Goal: Task Accomplishment & Management: Use online tool/utility

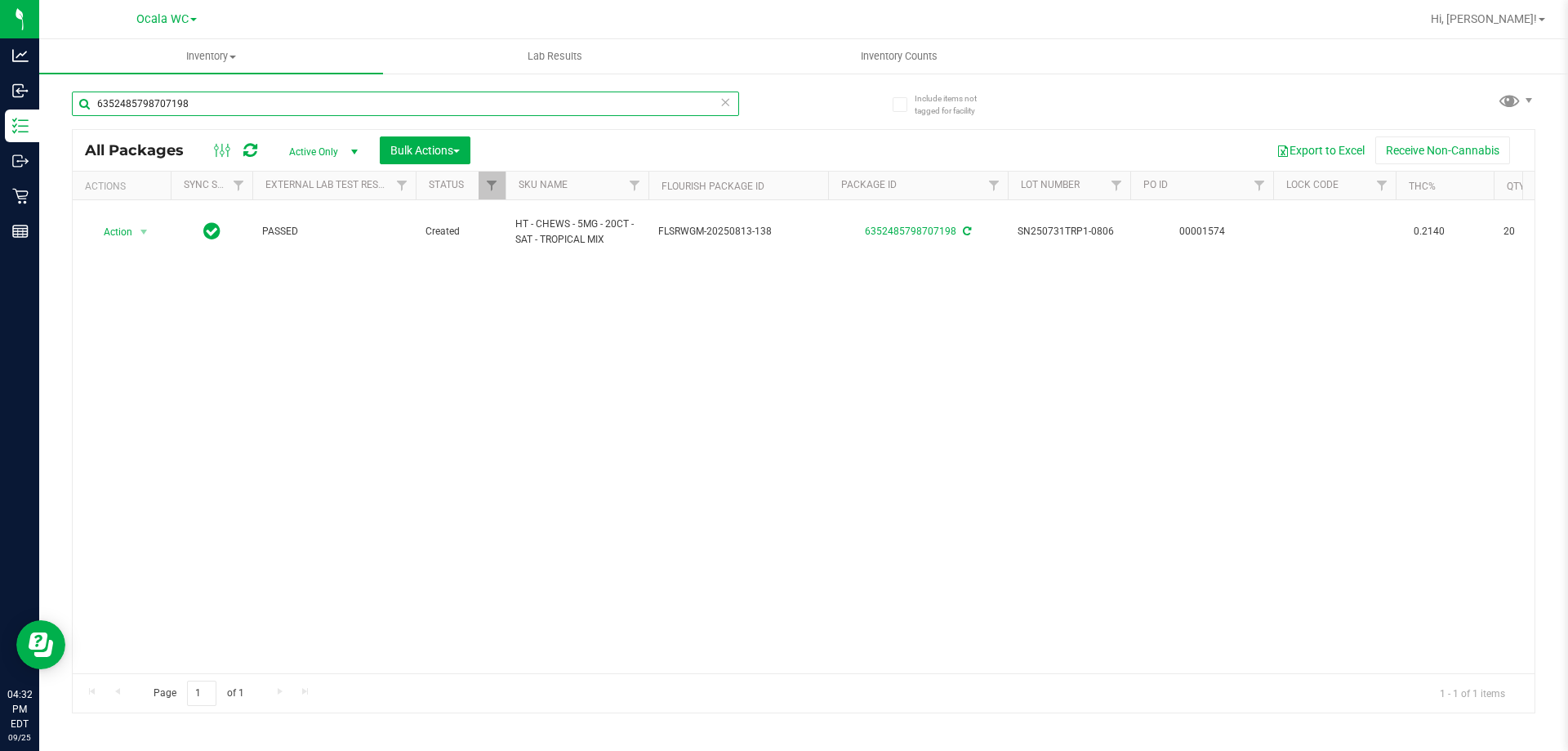
click at [197, 107] on input "6352485798707198" at bounding box center [405, 103] width 667 height 25
click at [197, 107] on input "6352485798707198" at bounding box center [405, 103] width 667 height 25
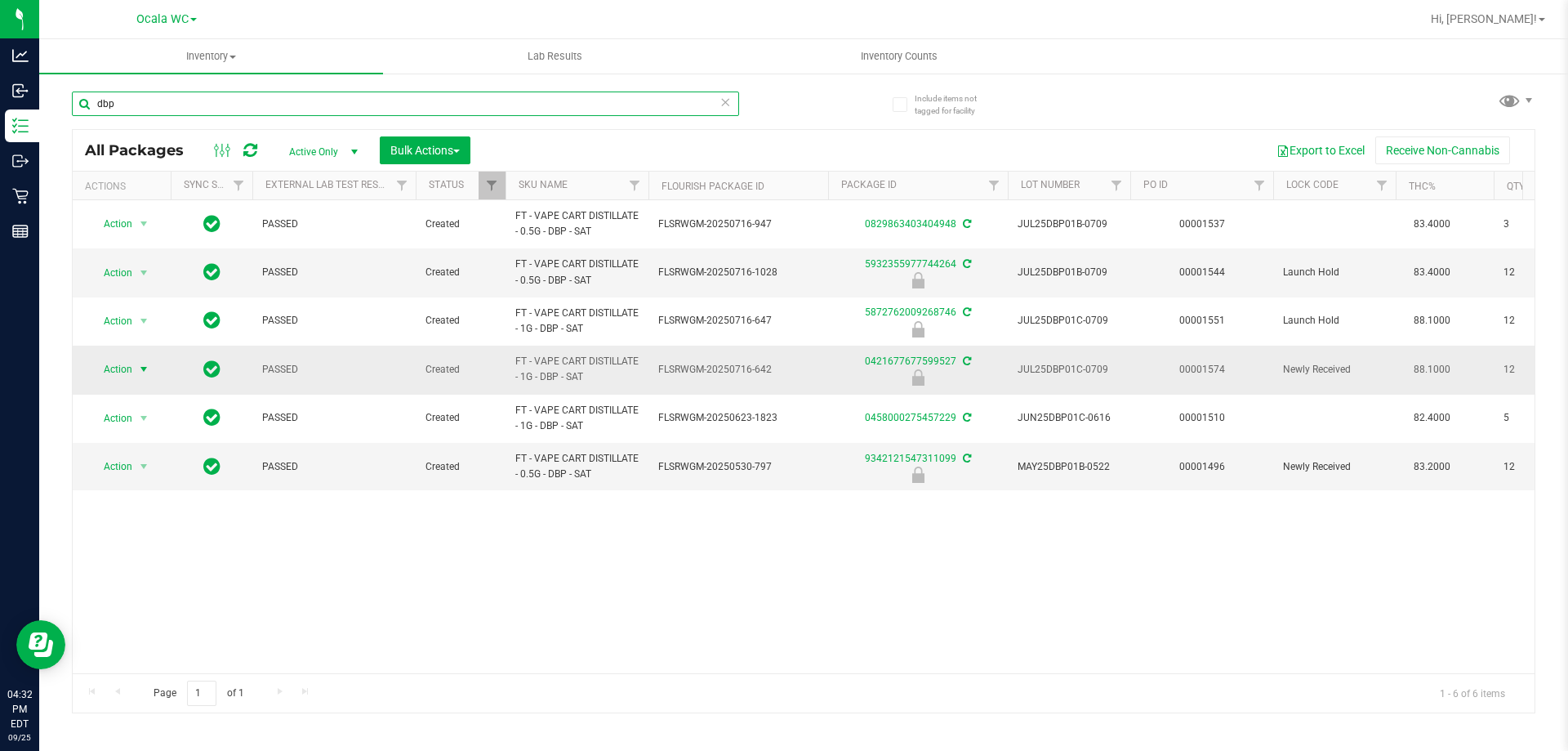
type input "dbp"
click at [145, 364] on span "select" at bounding box center [143, 369] width 13 height 13
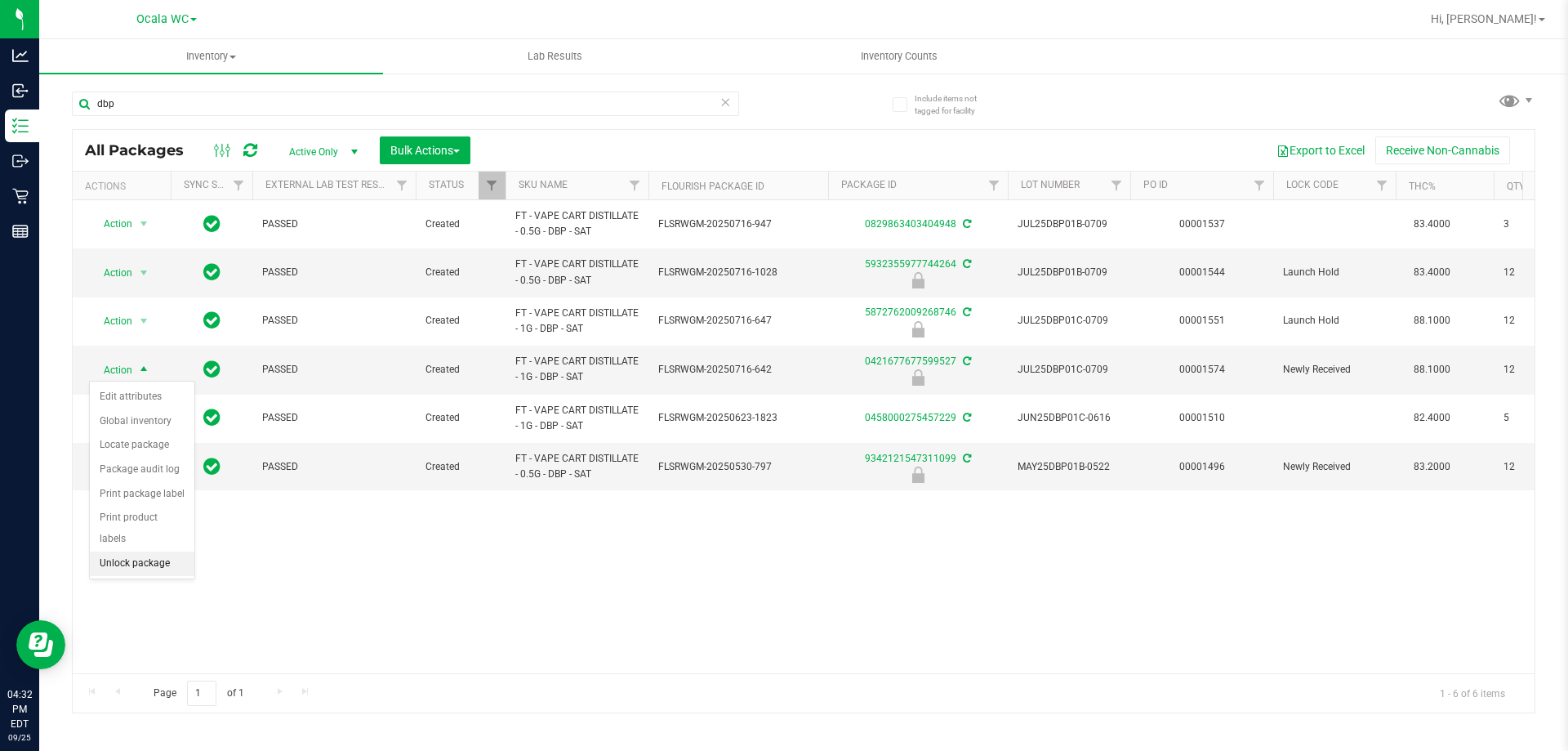
click at [146, 552] on li "Unlock package" at bounding box center [142, 564] width 105 height 25
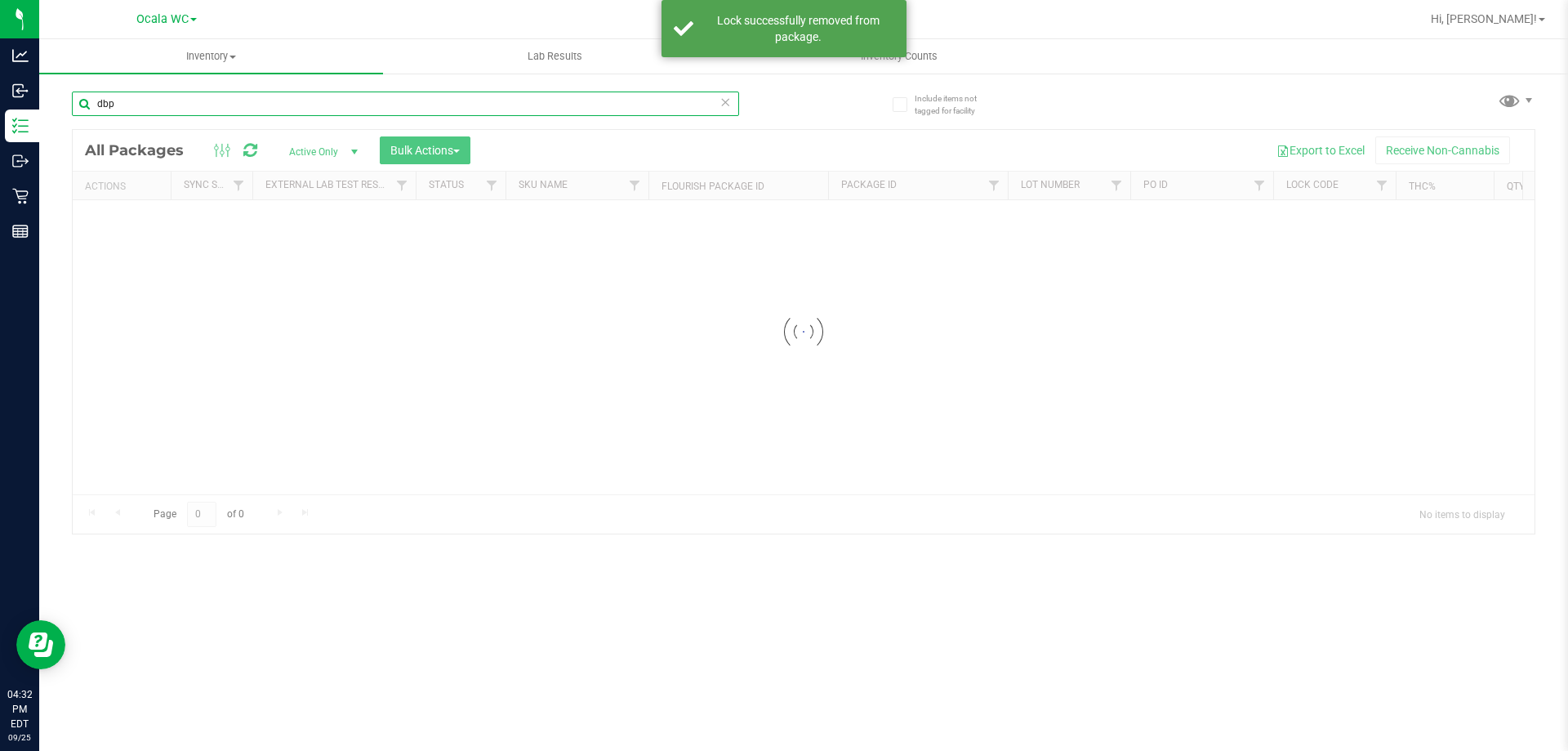
click at [263, 105] on input "dbp" at bounding box center [405, 103] width 667 height 25
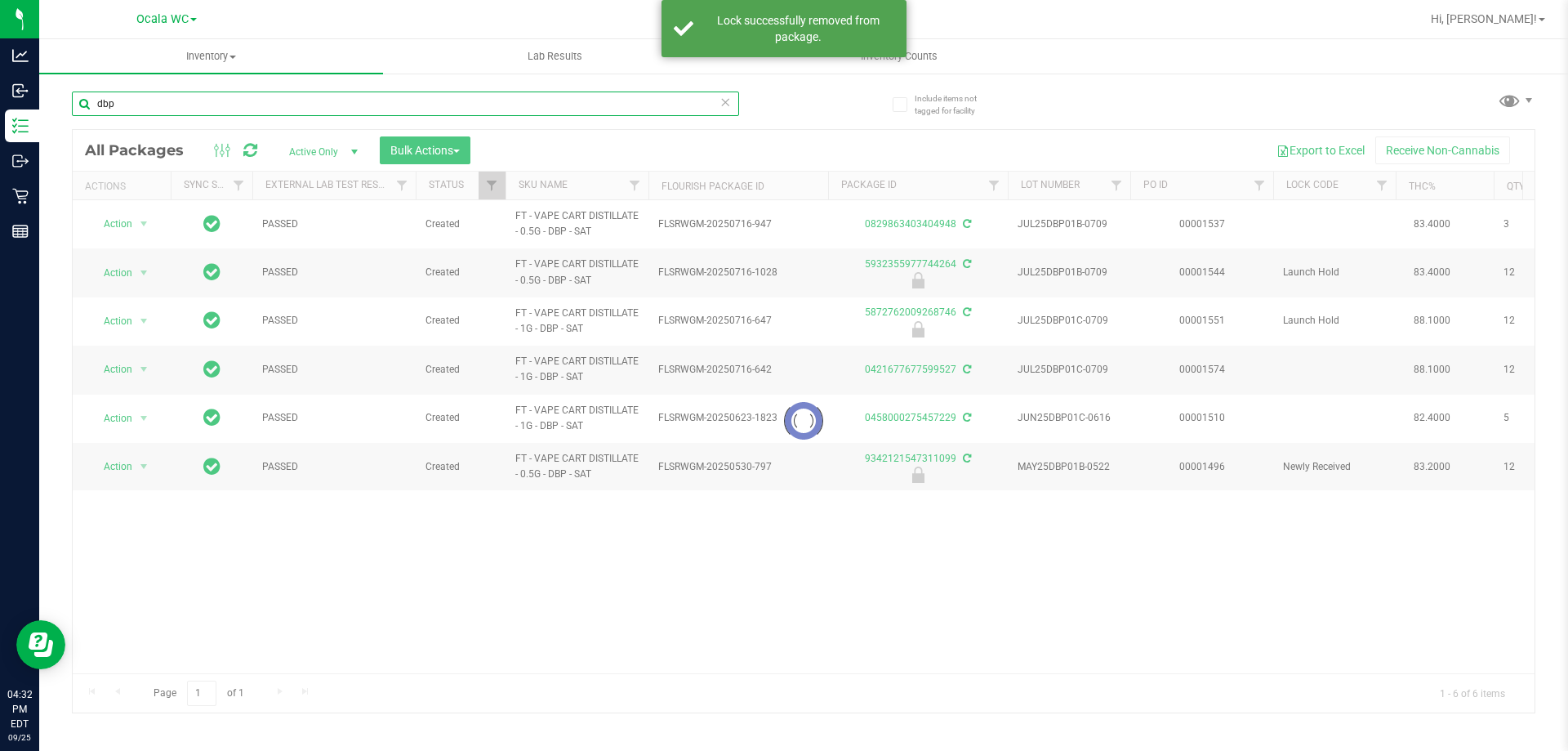
click at [263, 105] on input "dbp" at bounding box center [405, 103] width 667 height 25
type input "0421677677599527"
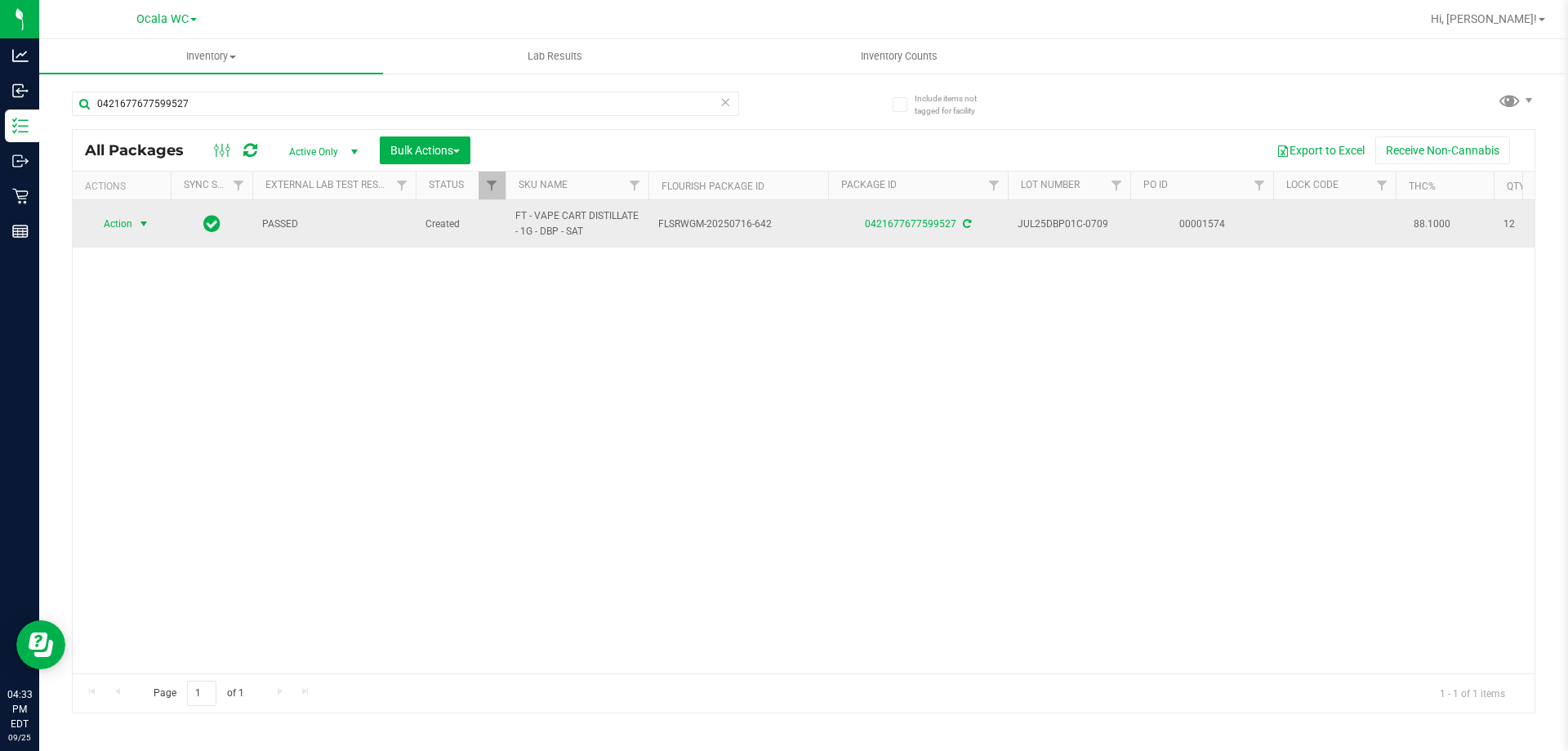
click at [144, 219] on span "select" at bounding box center [143, 223] width 13 height 13
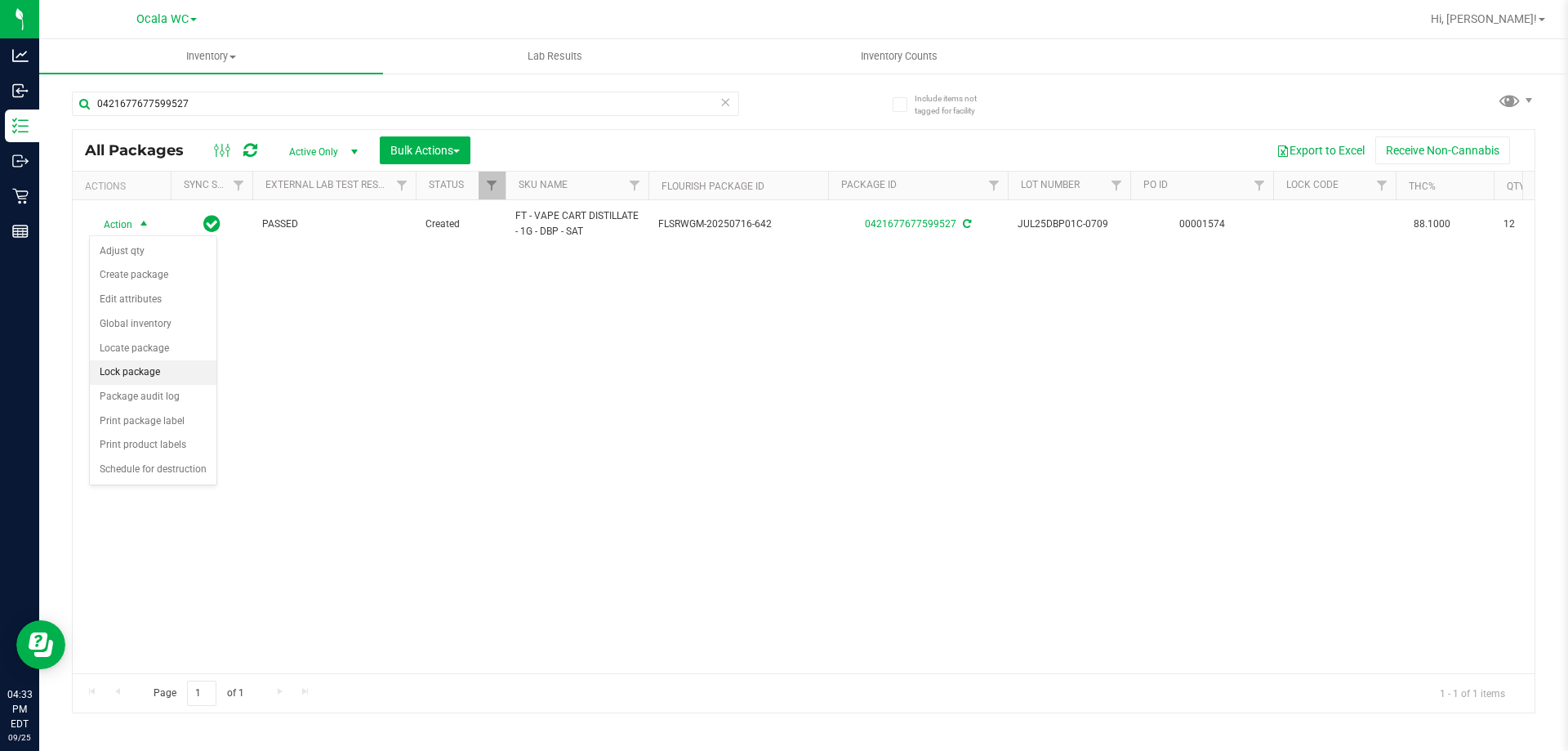
click at [152, 373] on li "Lock package" at bounding box center [153, 372] width 127 height 25
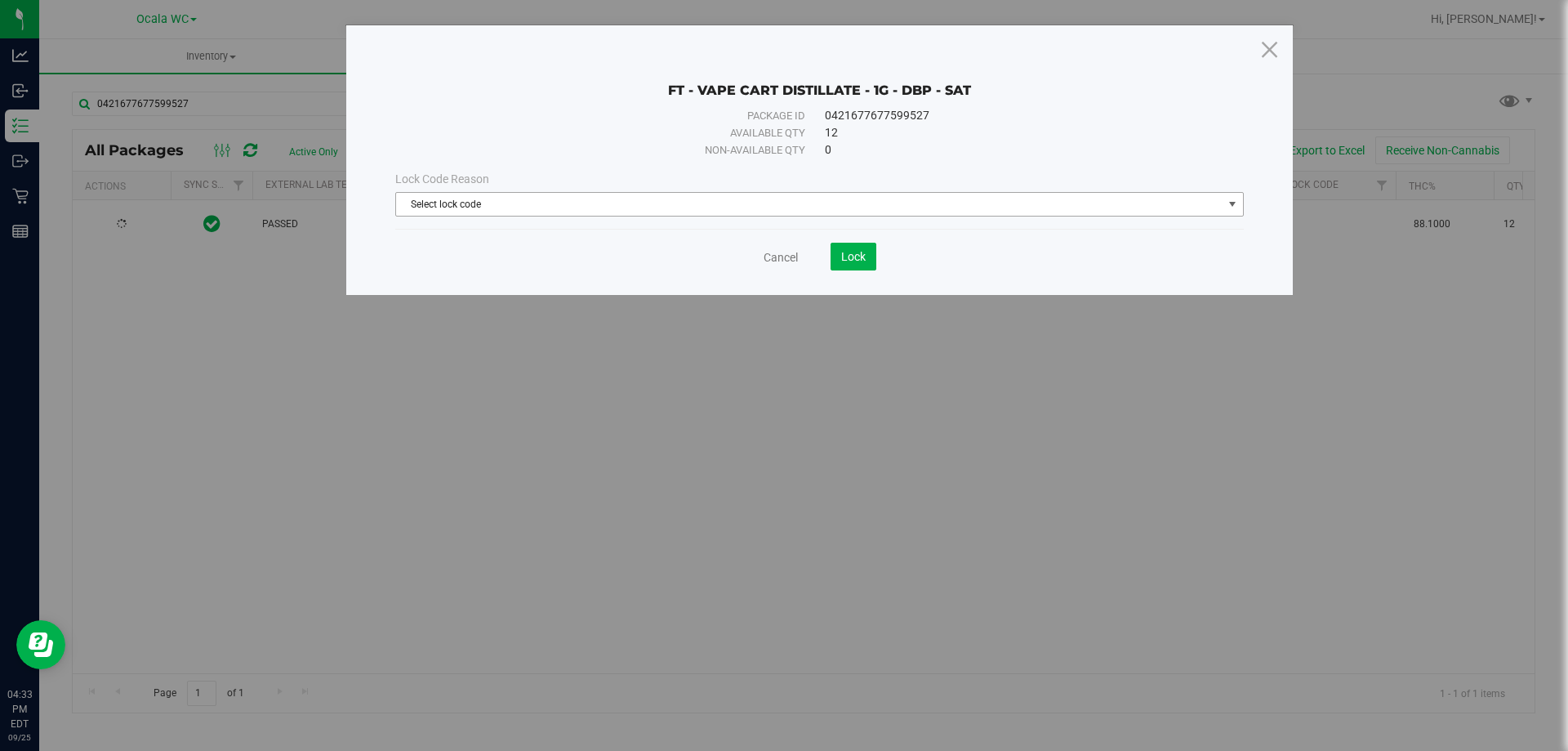
click at [585, 204] on span "Select lock code" at bounding box center [809, 204] width 827 height 23
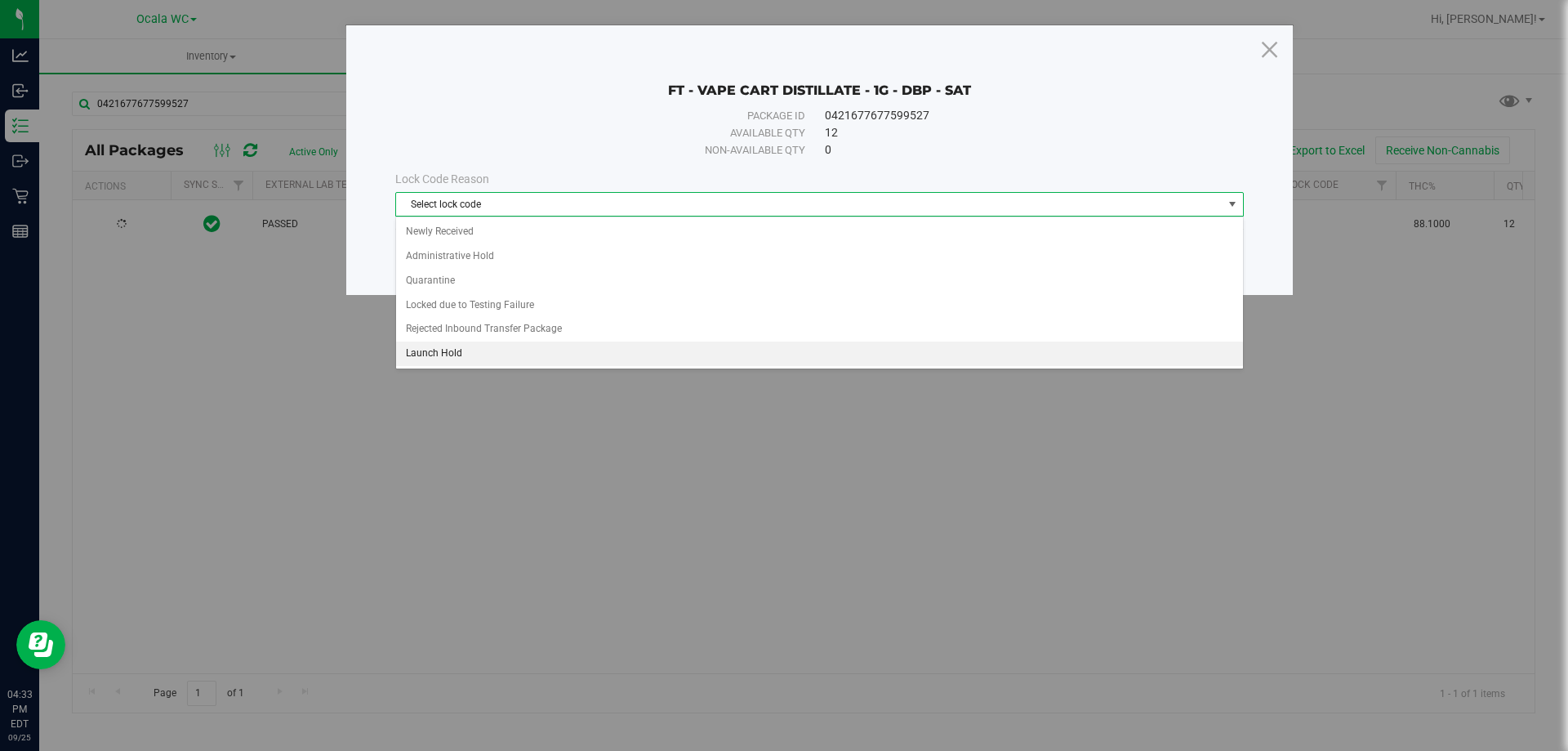
click at [487, 361] on li "Launch Hold" at bounding box center [819, 353] width 847 height 25
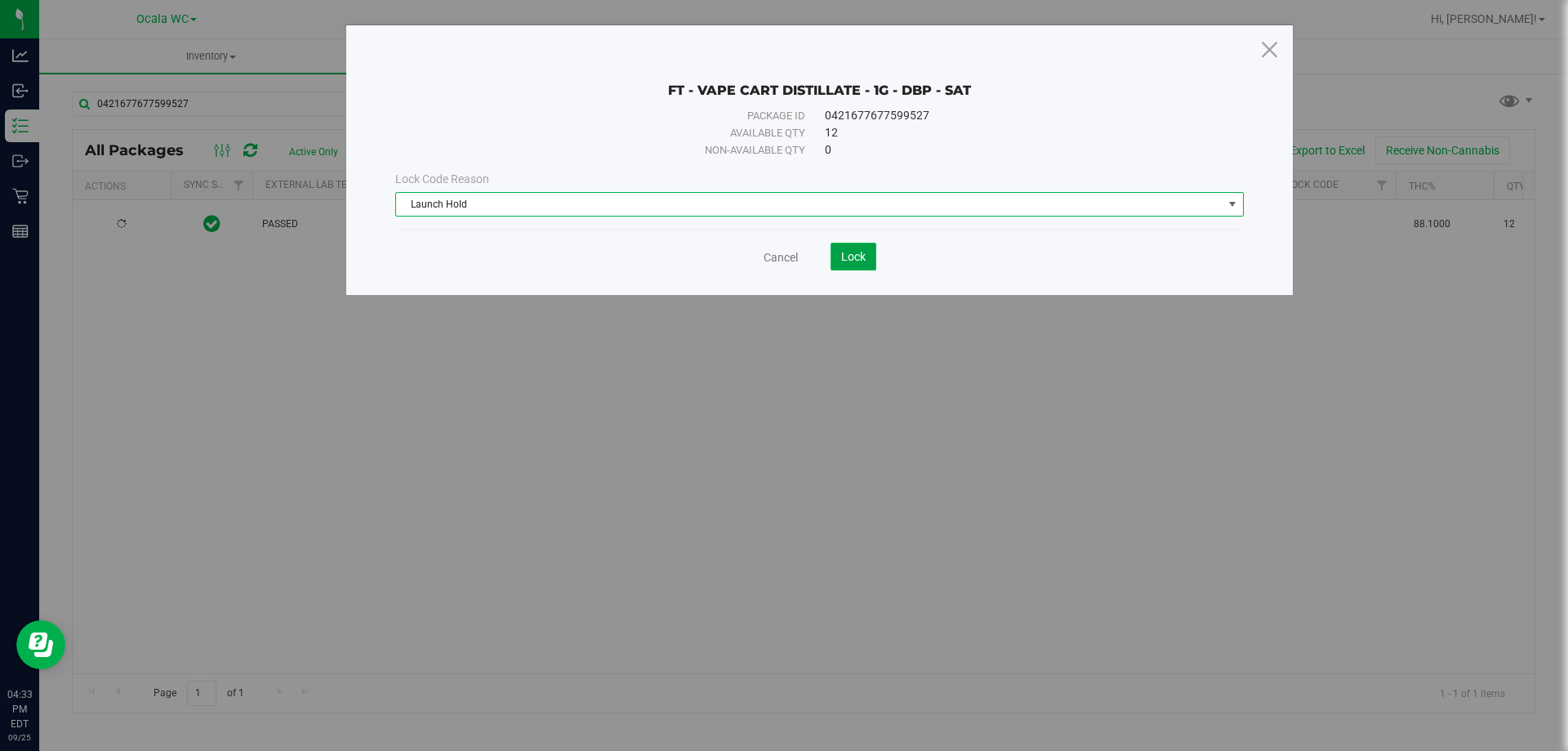
click at [861, 247] on button "Lock" at bounding box center [854, 256] width 46 height 28
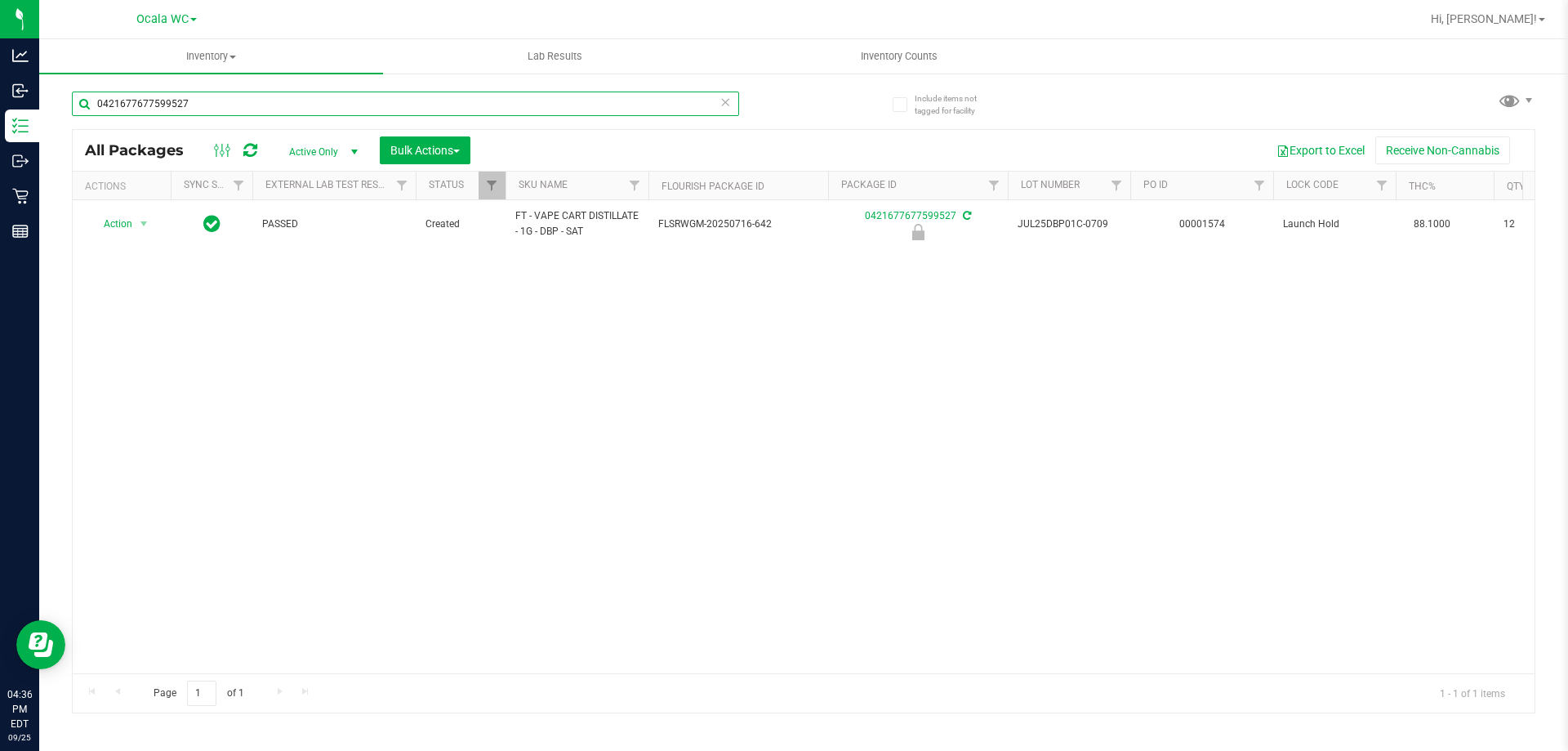
click at [202, 98] on input "0421677677599527" at bounding box center [405, 103] width 667 height 25
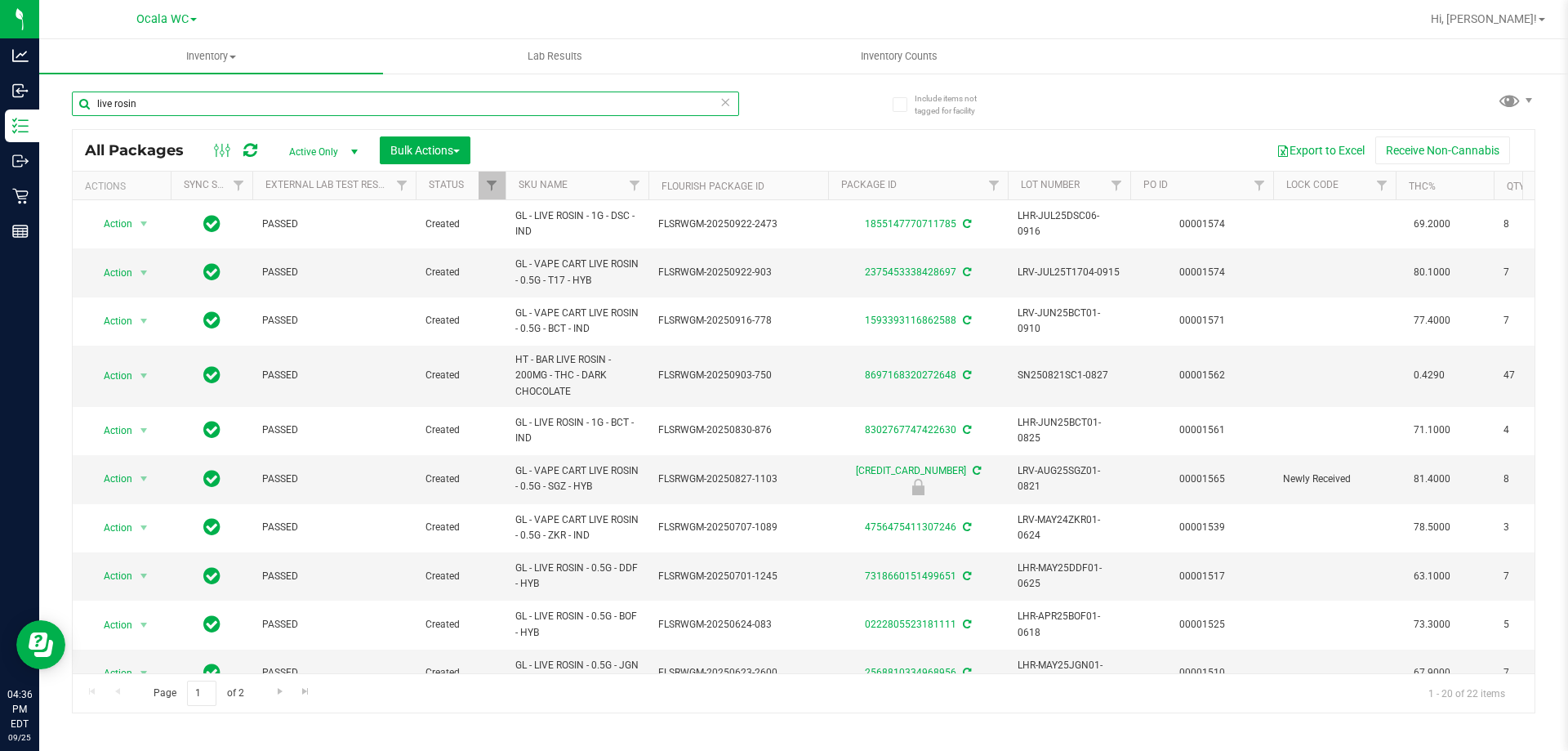
type input "live rosin"
click at [581, 192] on th "SKU Name" at bounding box center [577, 186] width 143 height 29
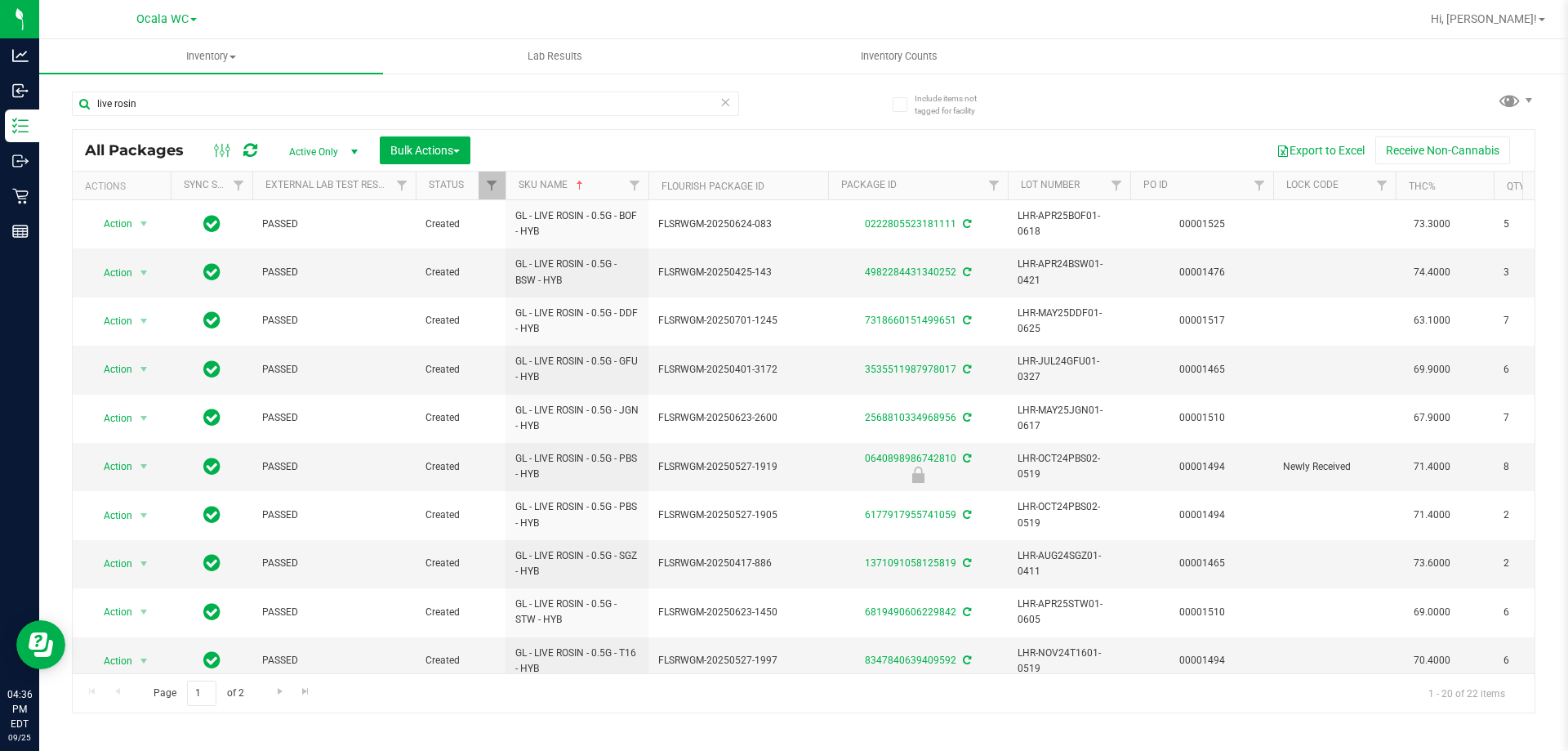
click at [592, 186] on th "SKU Name" at bounding box center [577, 186] width 143 height 29
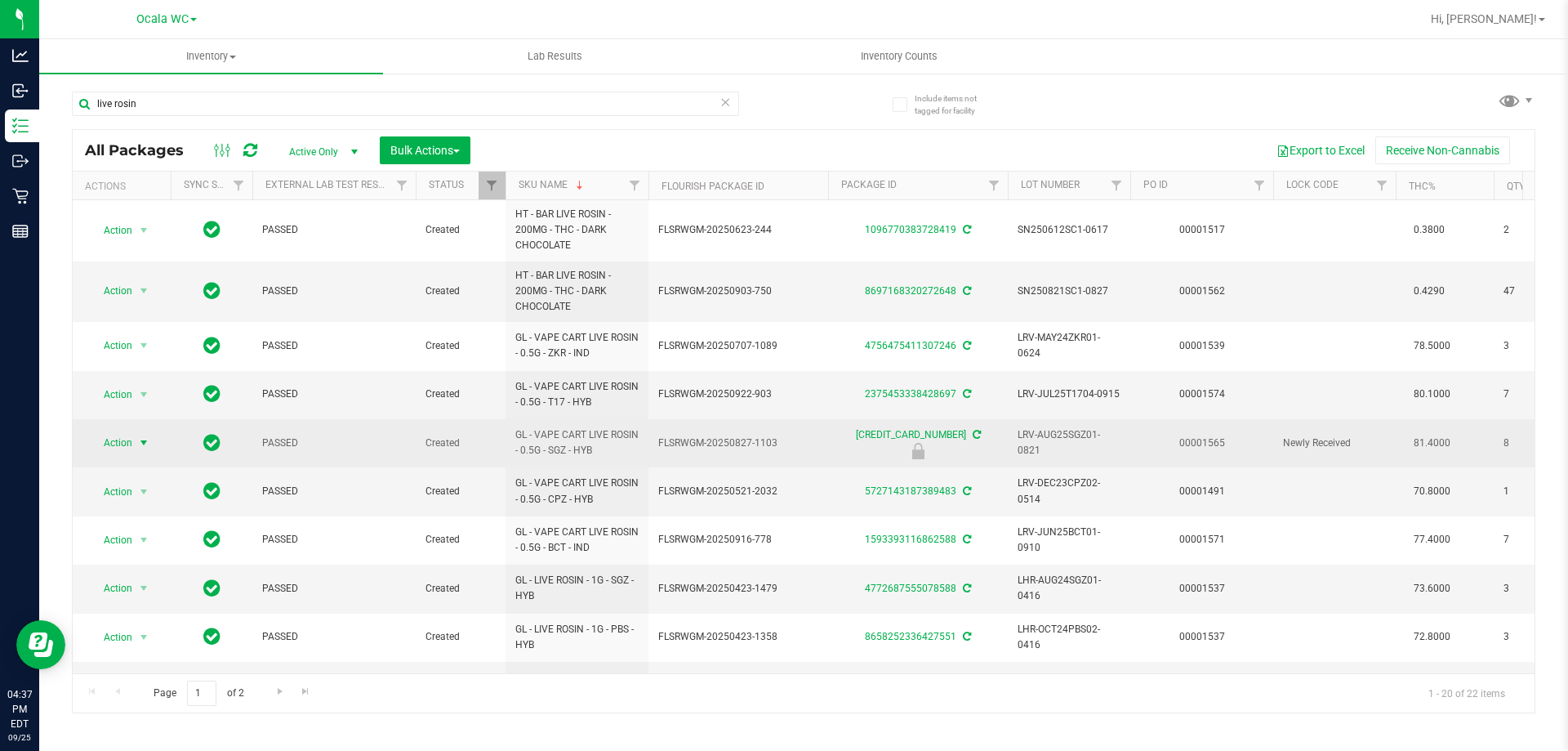
click at [135, 444] on span "select" at bounding box center [144, 443] width 20 height 23
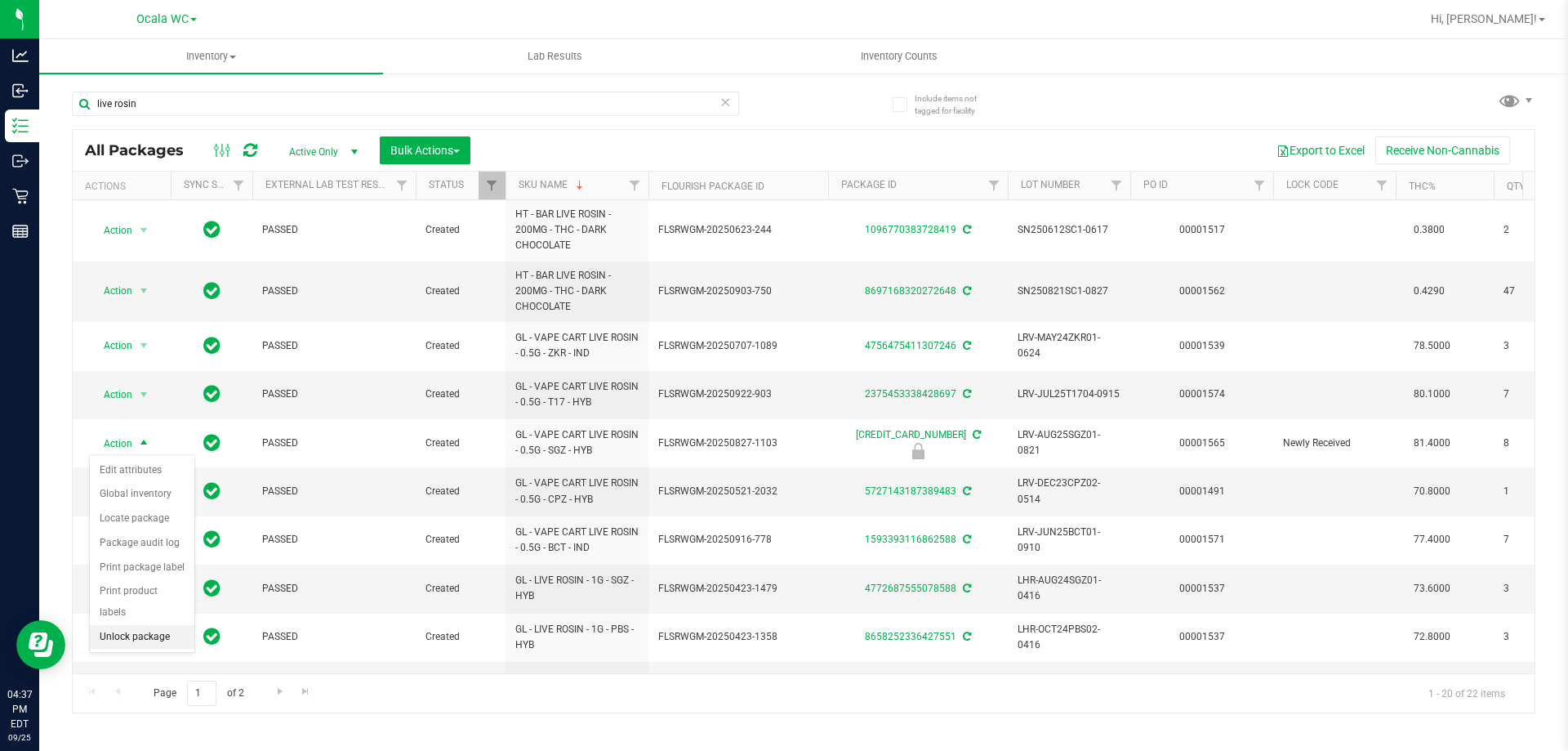
click at [164, 625] on li "Unlock package" at bounding box center [142, 637] width 105 height 25
